Goal: Navigation & Orientation: Find specific page/section

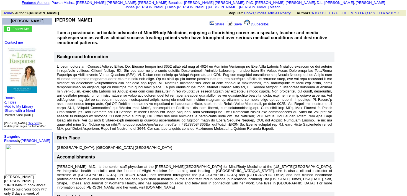
scroll to position [31, 0]
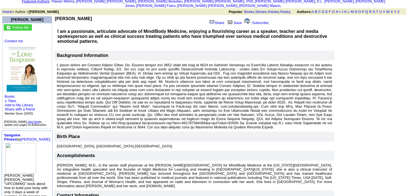
drag, startPoint x: 183, startPoint y: 121, endPoint x: 227, endPoint y: 128, distance: 44.0
click at [227, 128] on p at bounding box center [194, 96] width 275 height 66
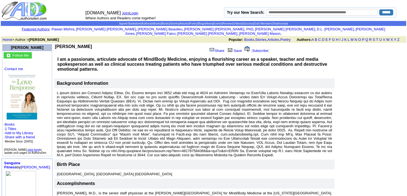
scroll to position [2, 0]
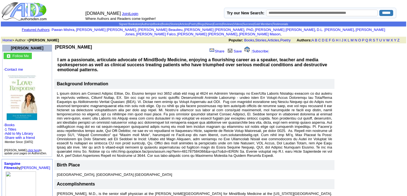
click at [202, 5] on td "AuthorsDen.com Join | Login Where Authors and Readers come together!" at bounding box center [148, 11] width 131 height 20
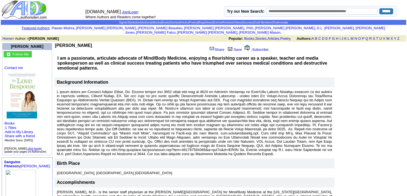
scroll to position [4, 0]
click at [122, 28] on link "David Clure" at bounding box center [106, 28] width 60 height 4
